Goal: Transaction & Acquisition: Purchase product/service

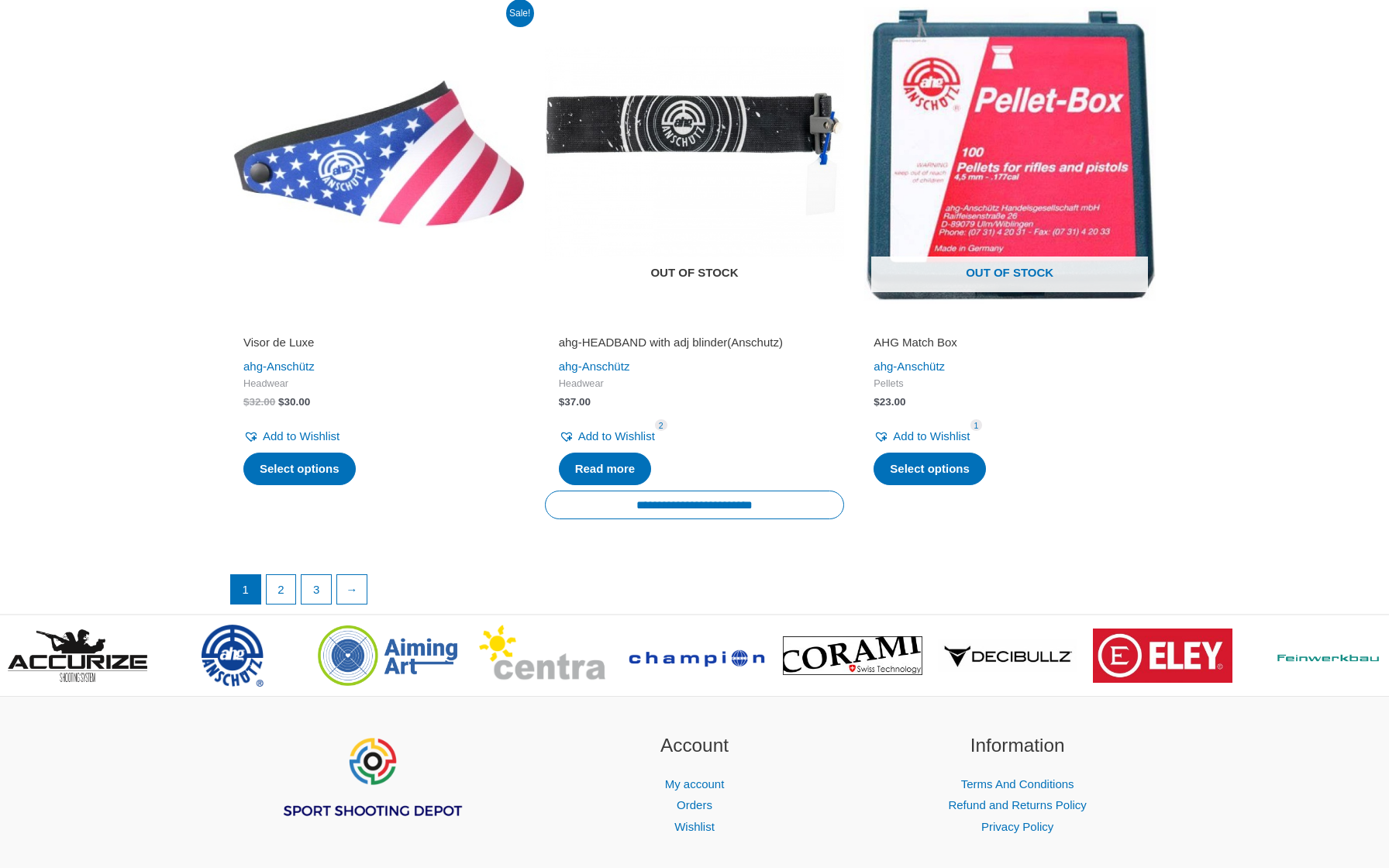
scroll to position [3132, 0]
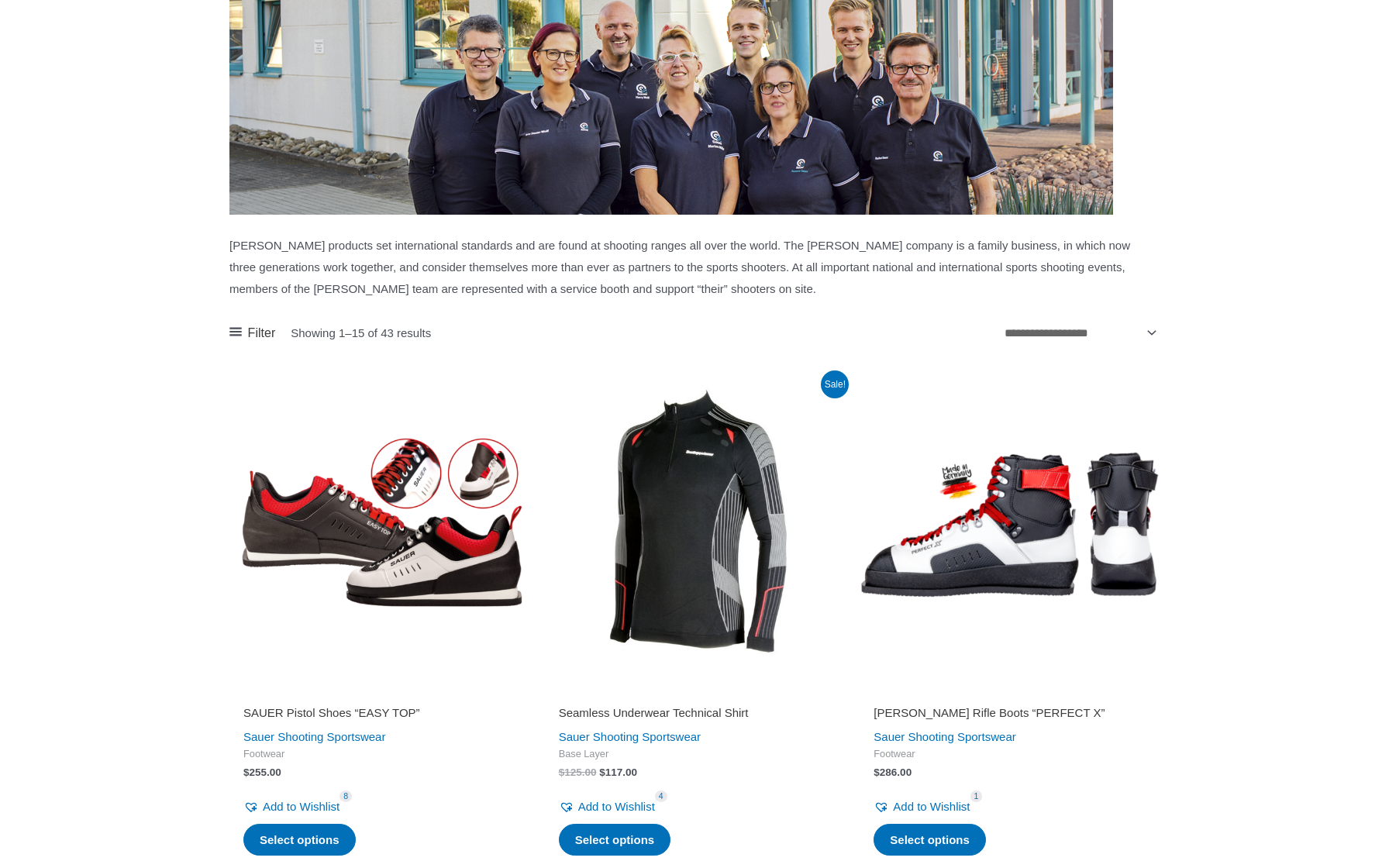
scroll to position [1312, 0]
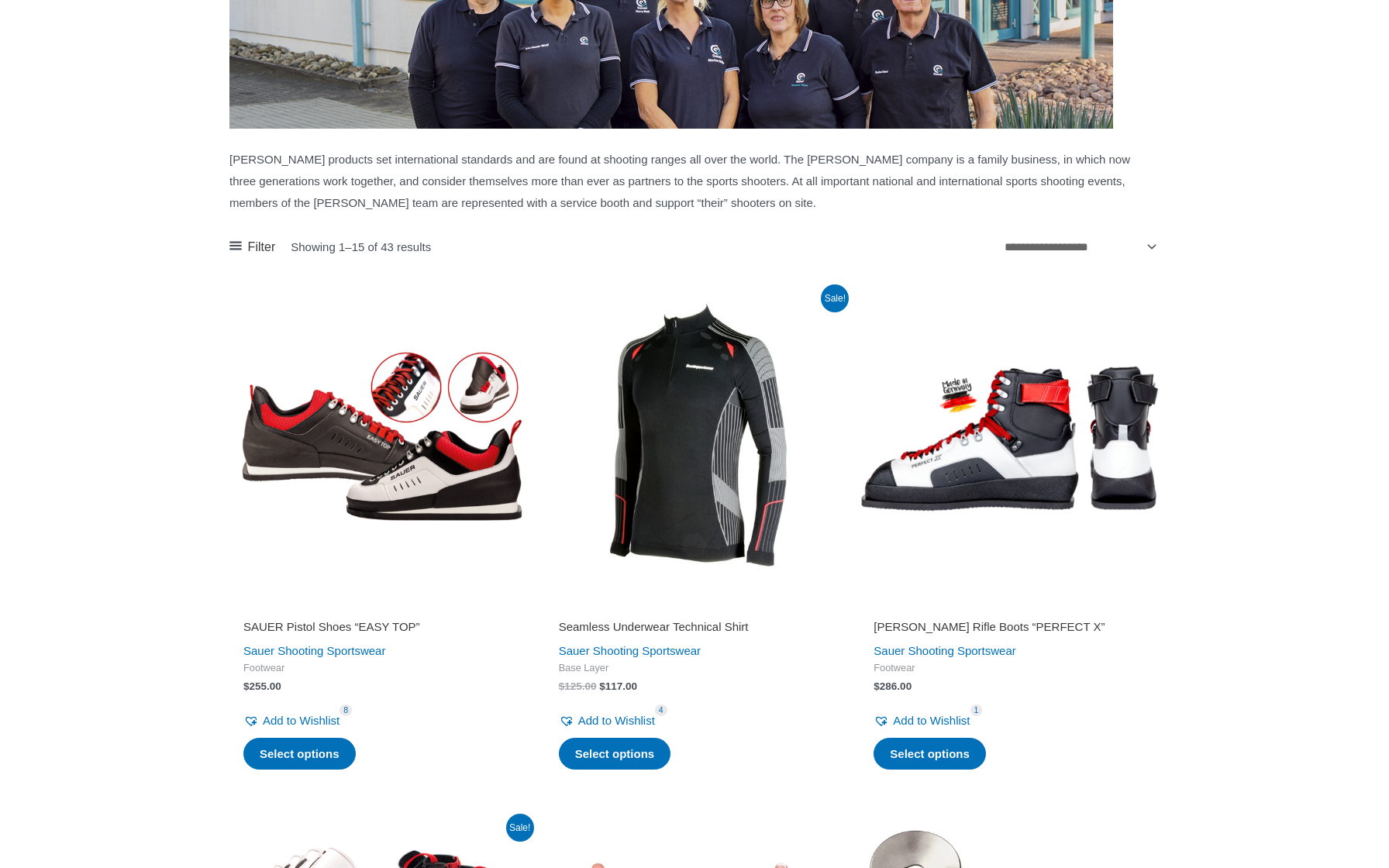
click at [374, 464] on img at bounding box center [379, 438] width 300 height 300
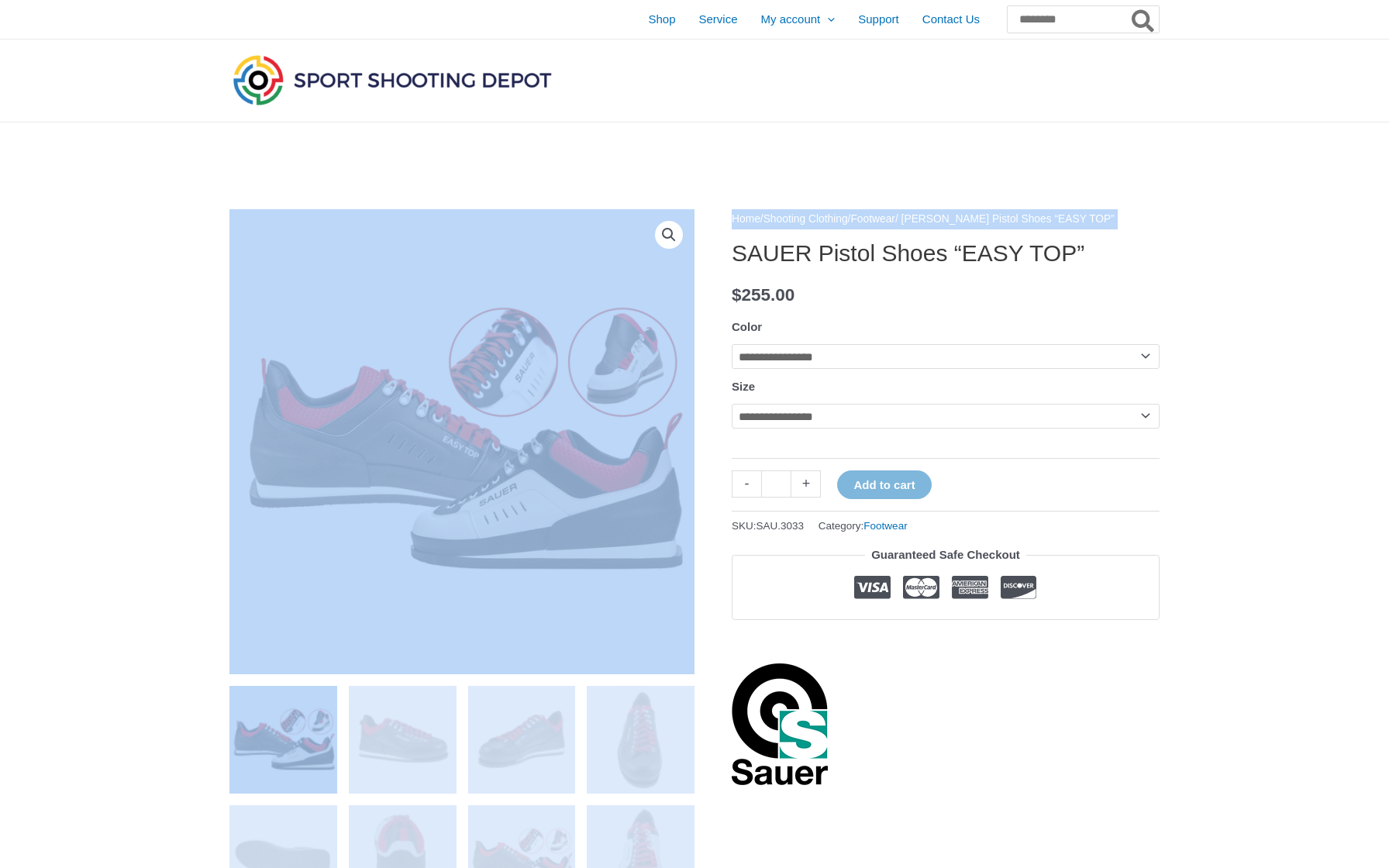
drag, startPoint x: 732, startPoint y: 254, endPoint x: 1175, endPoint y: 277, distance: 443.6
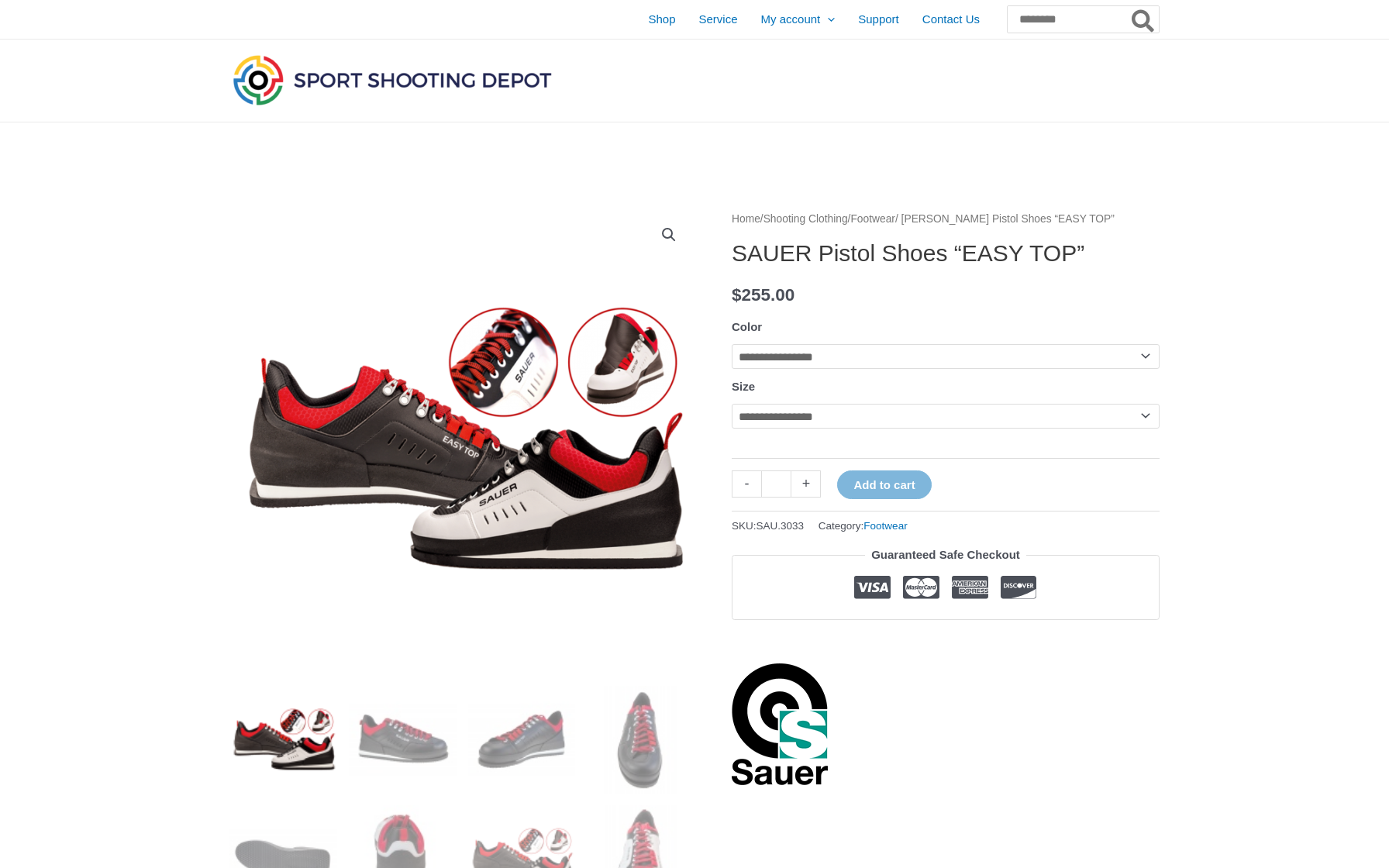
click at [1158, 257] on h1 "SAUER Pistol Shoes “EASY TOP”" at bounding box center [945, 253] width 428 height 28
click at [1129, 239] on h1 "SAUER Pistol Shoes “EASY TOP”" at bounding box center [945, 253] width 428 height 28
drag, startPoint x: 1128, startPoint y: 244, endPoint x: 733, endPoint y: 251, distance: 395.1
click at [733, 251] on h1 "SAUER Pistol Shoes “EASY TOP”" at bounding box center [945, 253] width 428 height 28
copy h1 "SAUER Pistol Shoes “EASY TOP”"
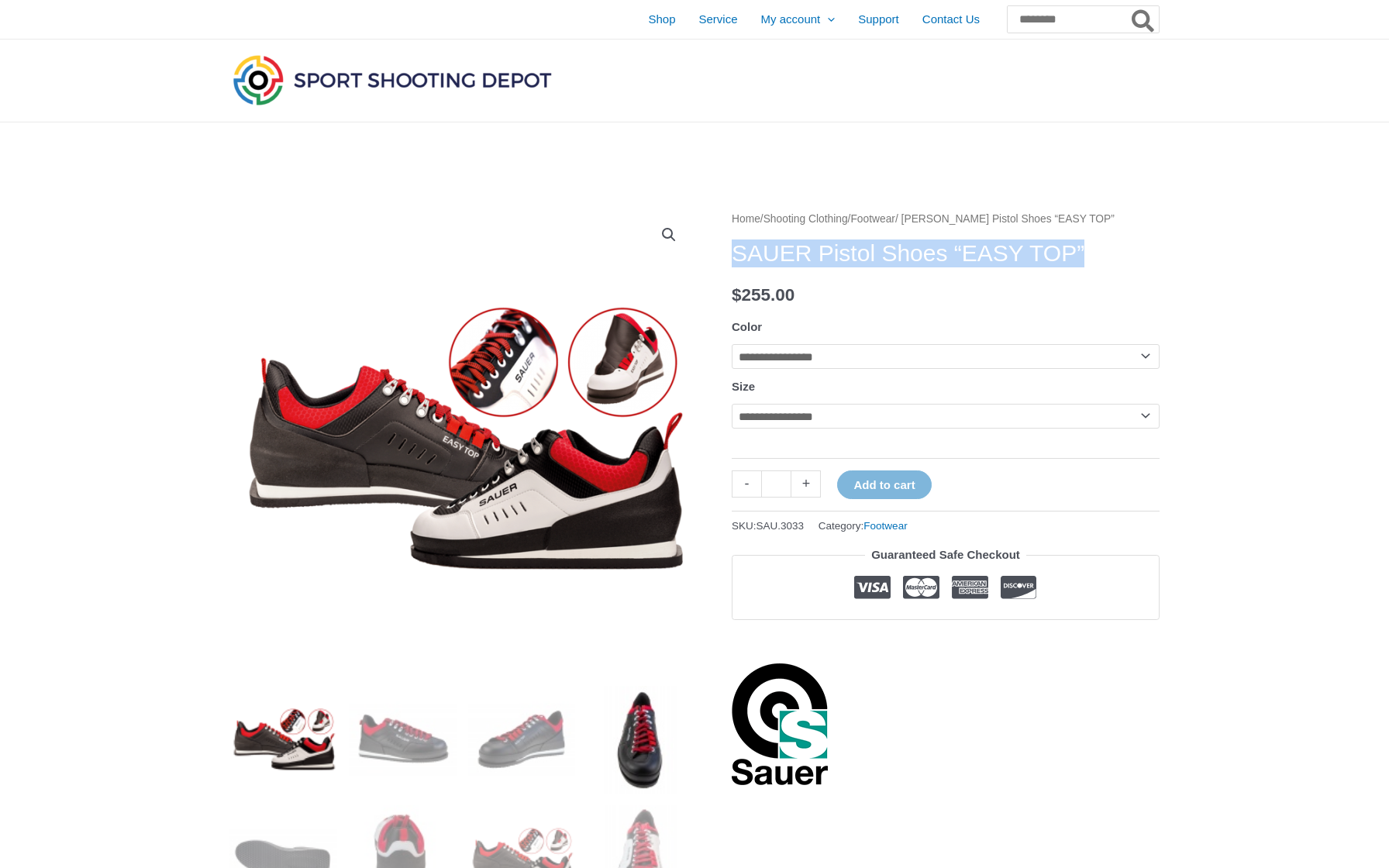
click at [644, 774] on img at bounding box center [641, 740] width 108 height 108
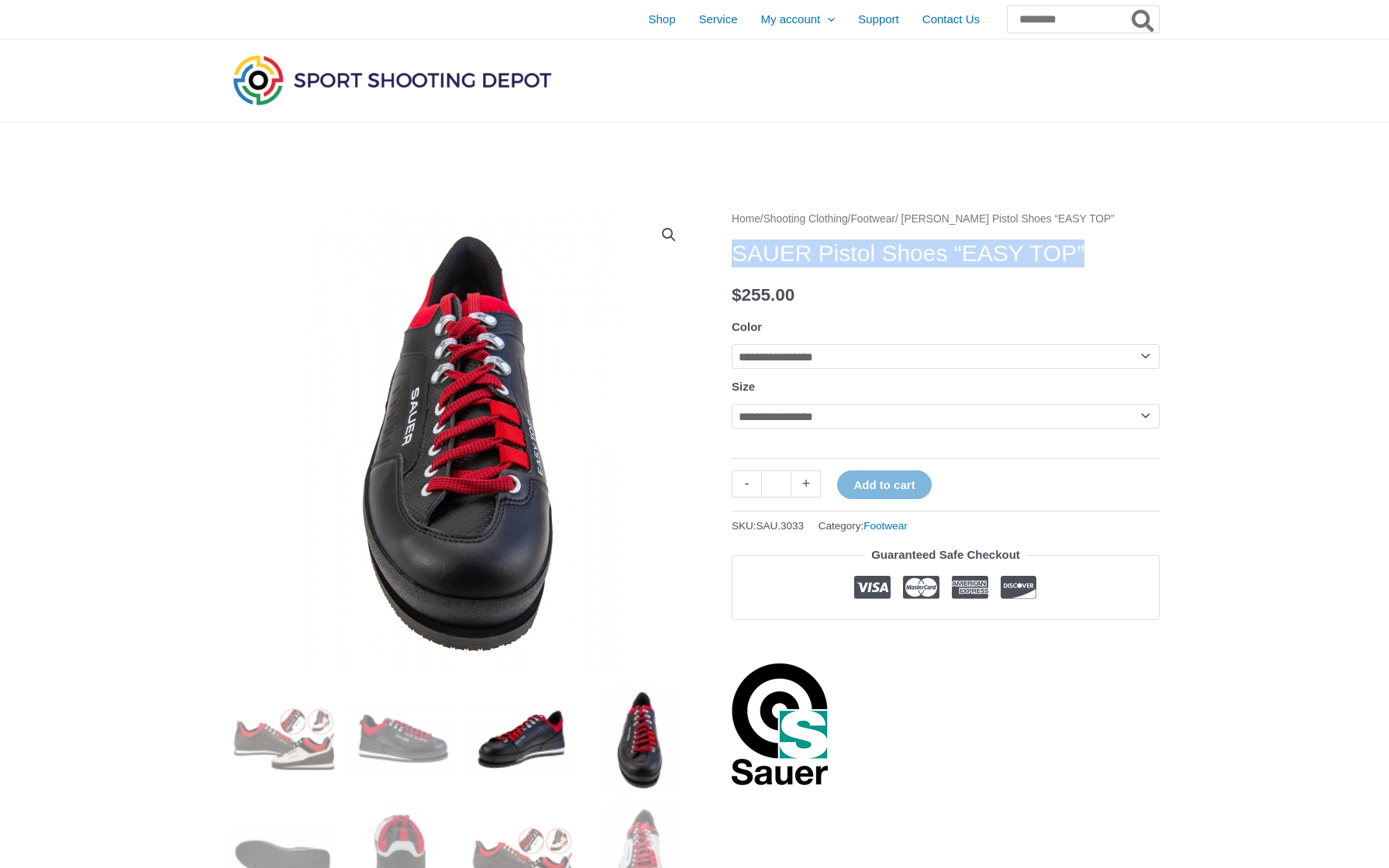
click at [490, 752] on img at bounding box center [522, 740] width 108 height 108
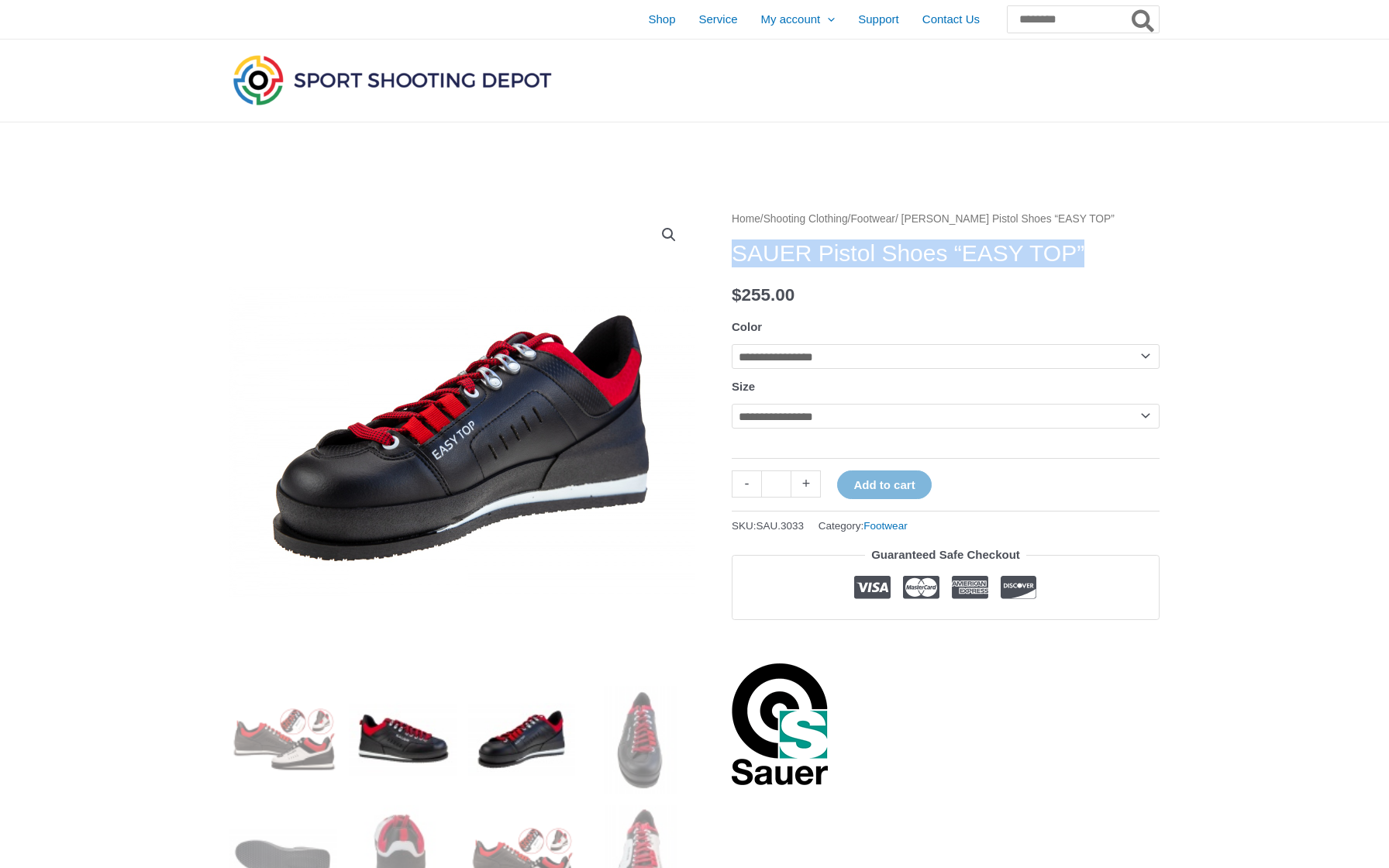
click at [384, 754] on img at bounding box center [403, 740] width 108 height 108
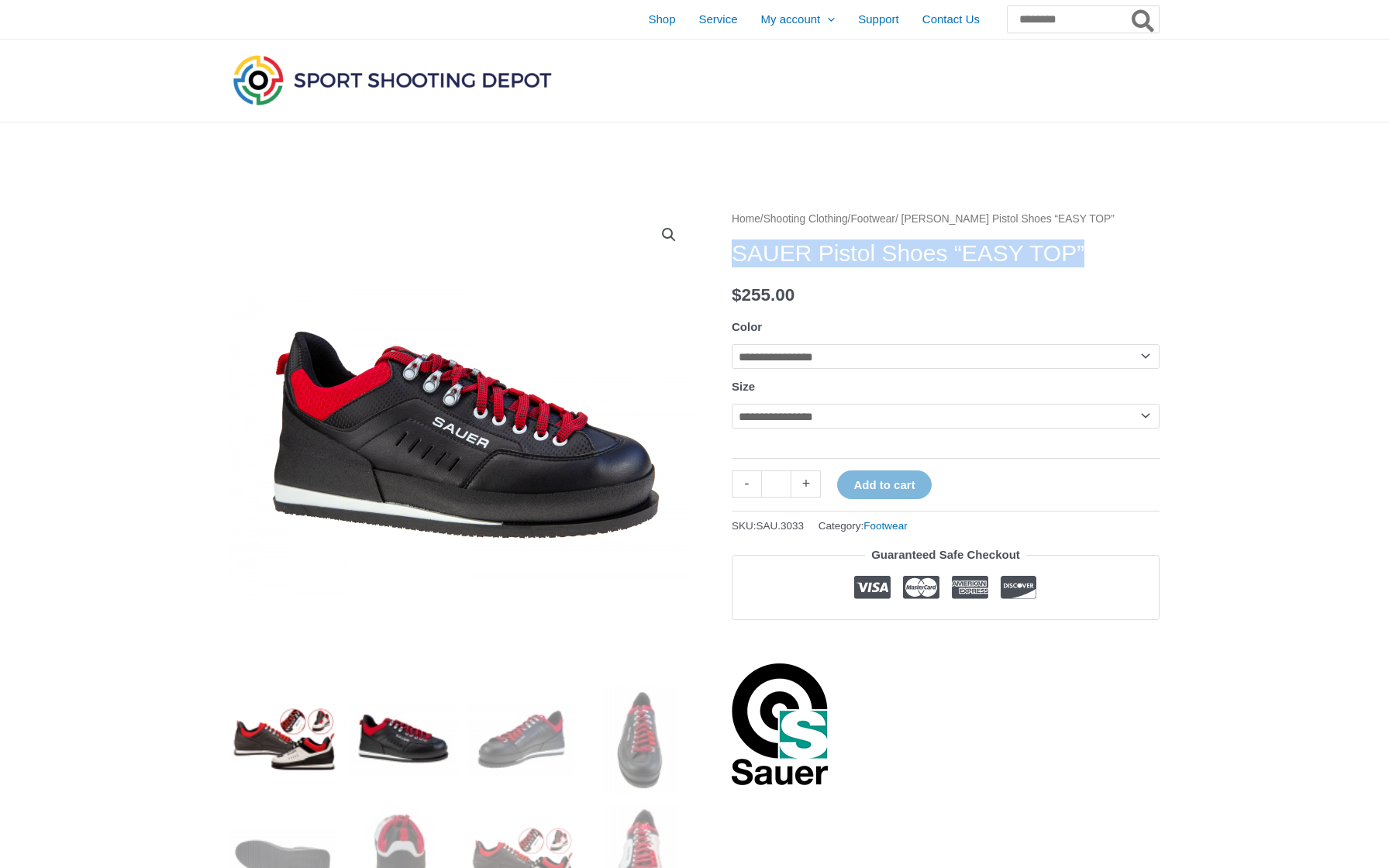
click at [270, 753] on img at bounding box center [284, 740] width 108 height 108
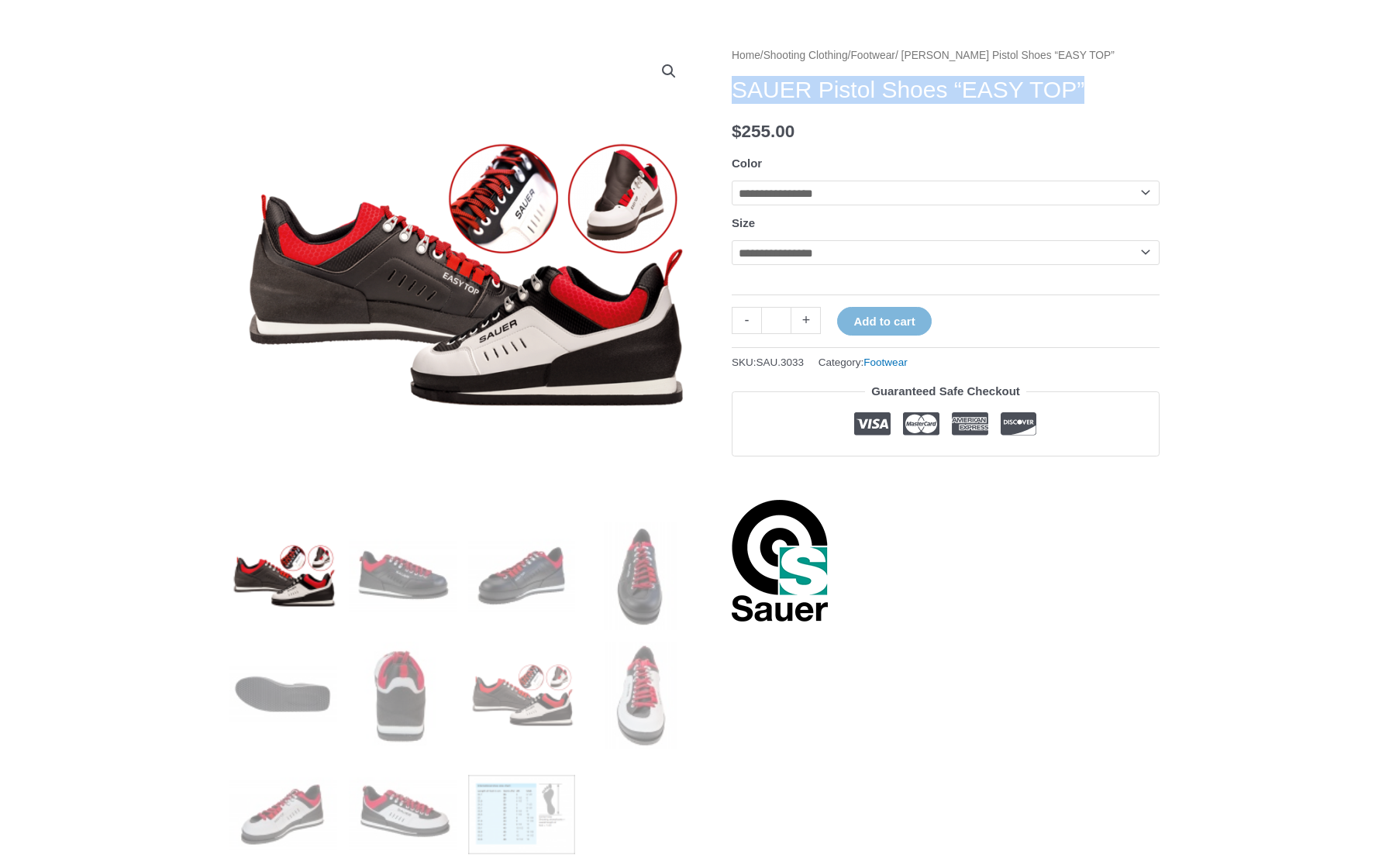
scroll to position [164, 0]
click at [411, 653] on img at bounding box center [403, 695] width 108 height 108
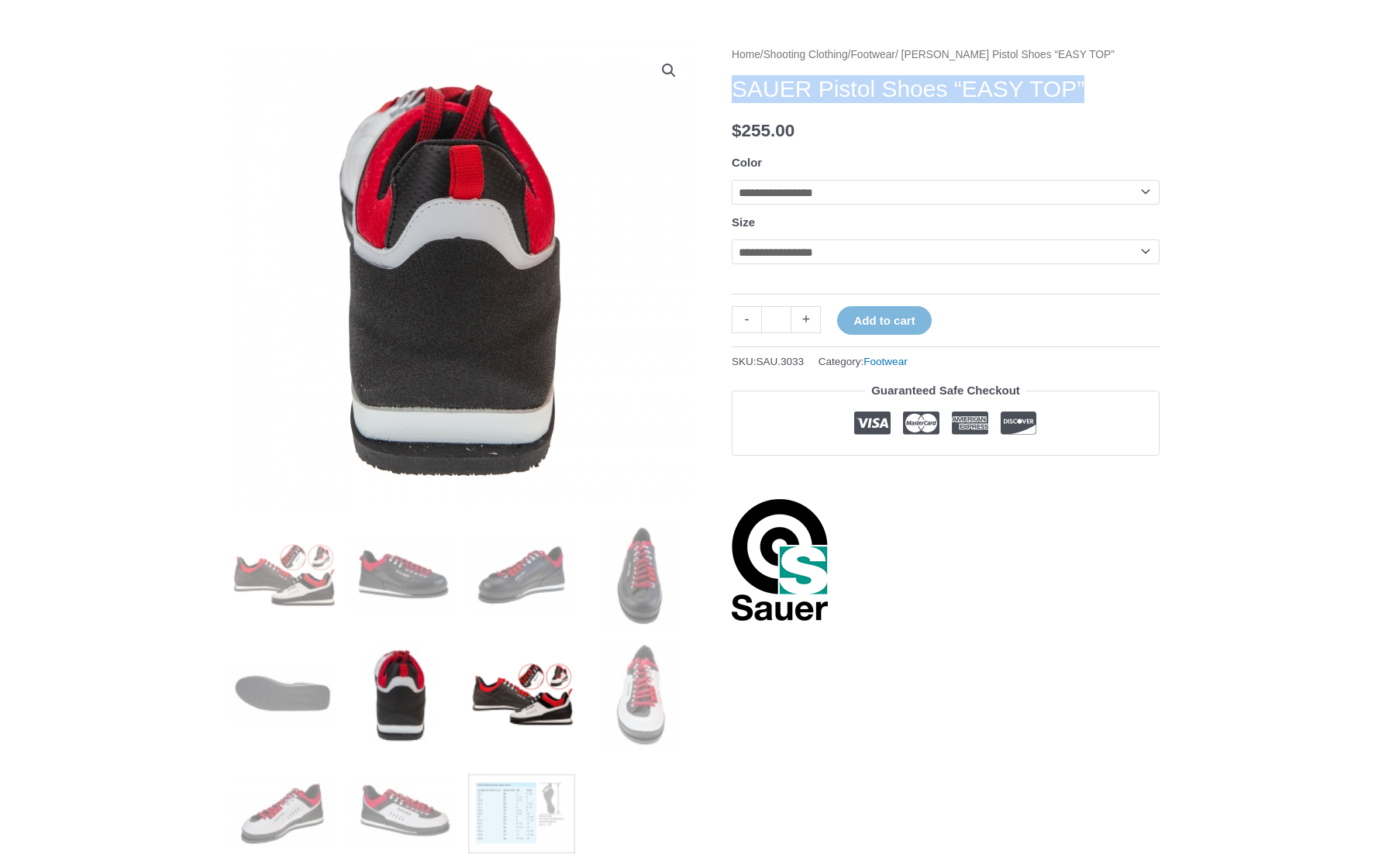
click at [544, 664] on img at bounding box center [522, 695] width 108 height 108
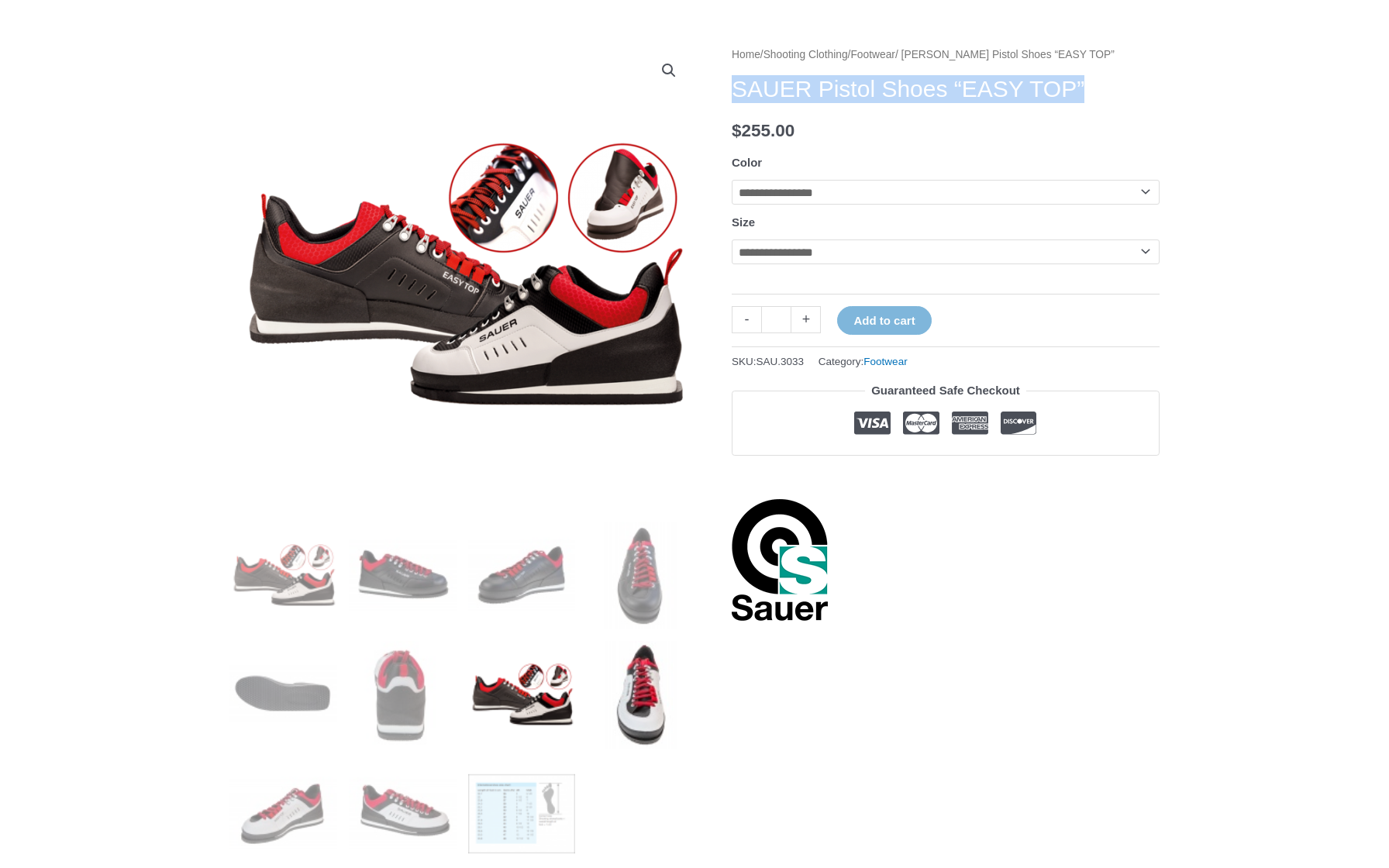
click at [654, 701] on img at bounding box center [641, 695] width 108 height 108
